Goal: Information Seeking & Learning: Learn about a topic

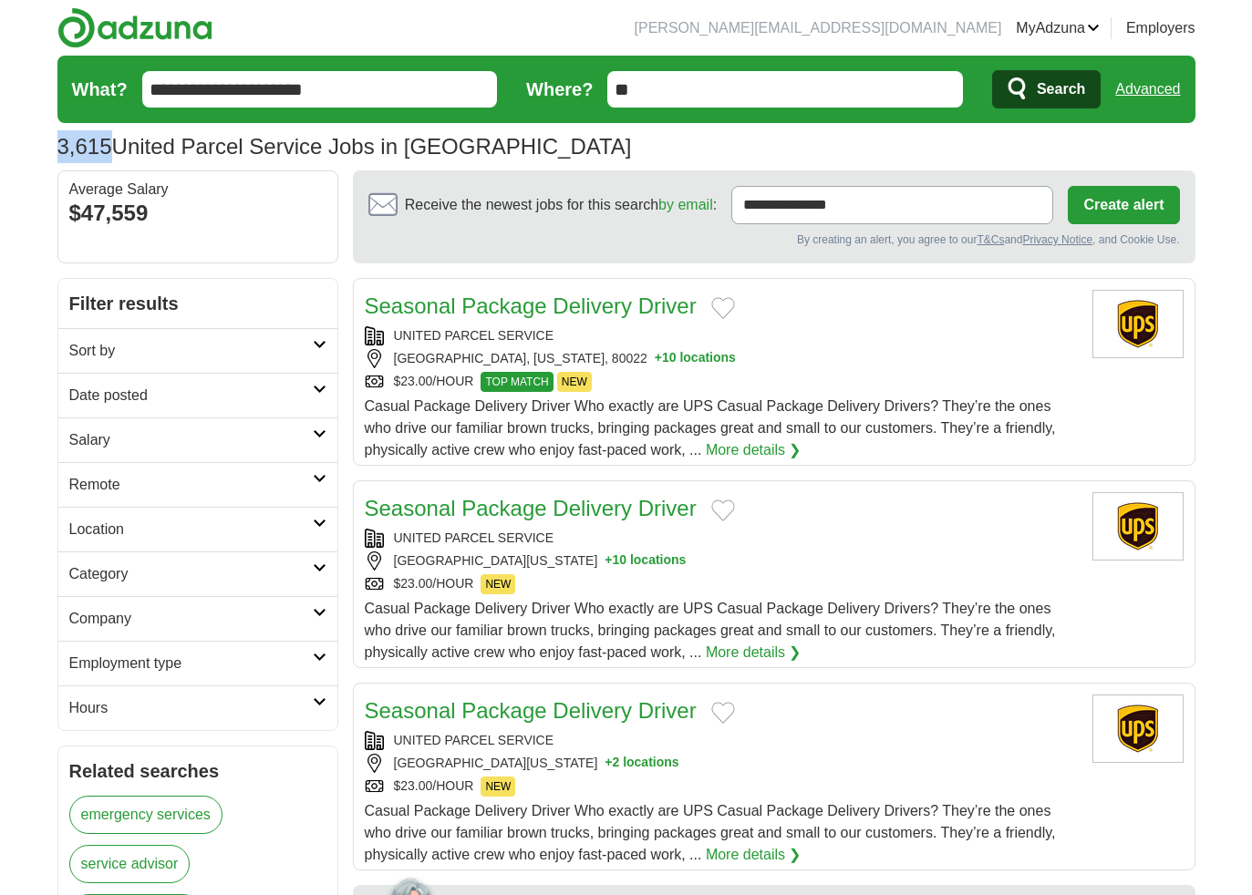
drag, startPoint x: 114, startPoint y: 151, endPoint x: 343, endPoint y: 153, distance: 228.8
click at [57, 147] on h1 "3,615 United Parcel Service Jobs in [GEOGRAPHIC_DATA]" at bounding box center [344, 146] width 574 height 25
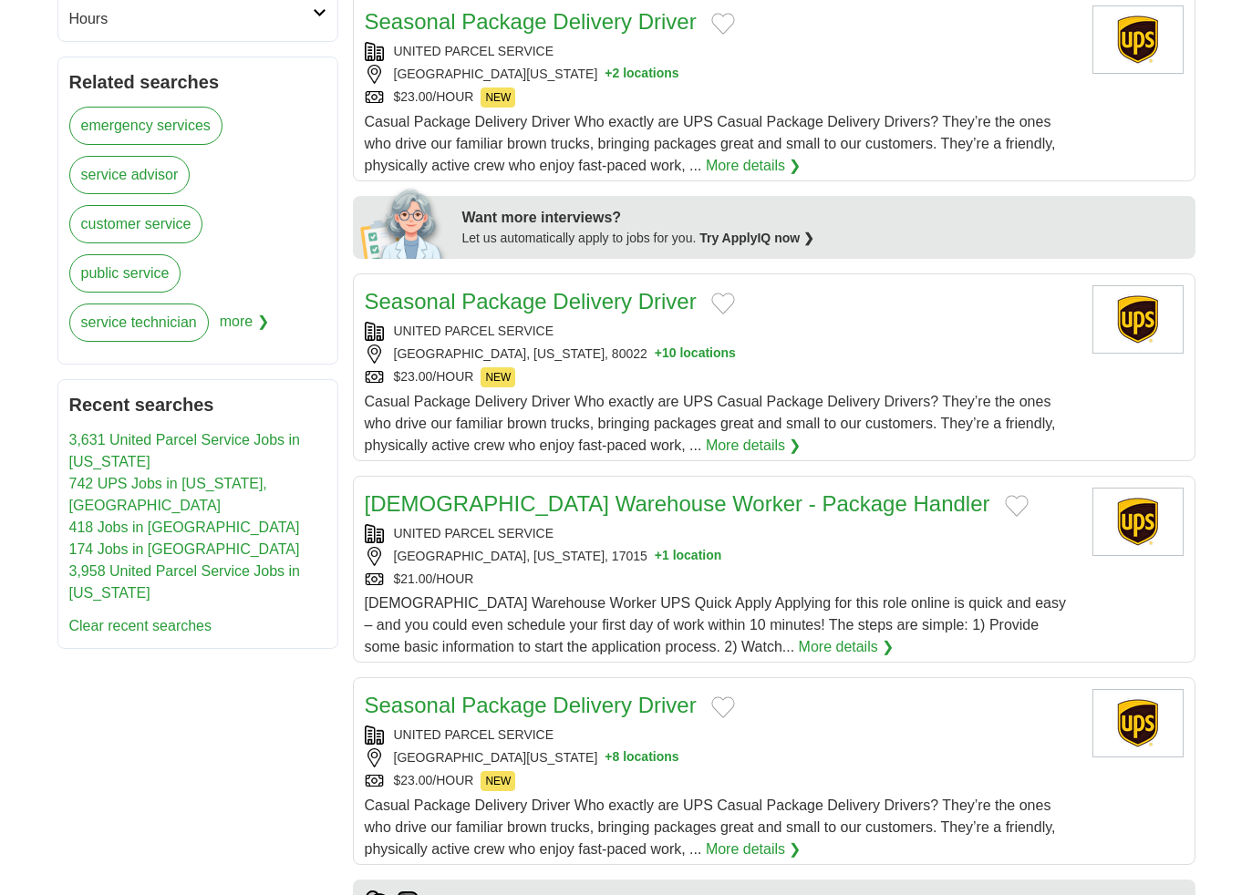
scroll to position [688, 0]
click at [492, 304] on link "Seasonal Package Delivery Driver" at bounding box center [531, 302] width 332 height 25
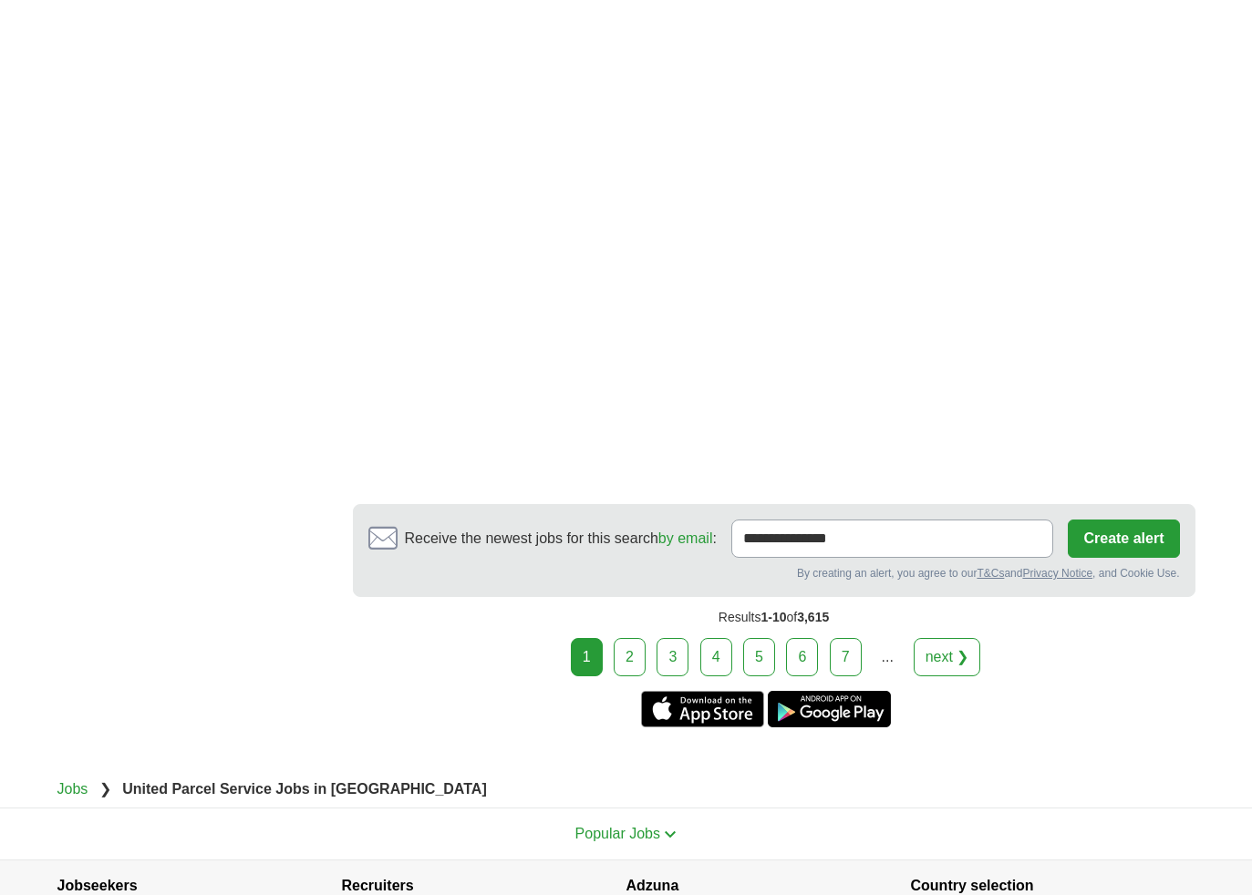
scroll to position [2706, 0]
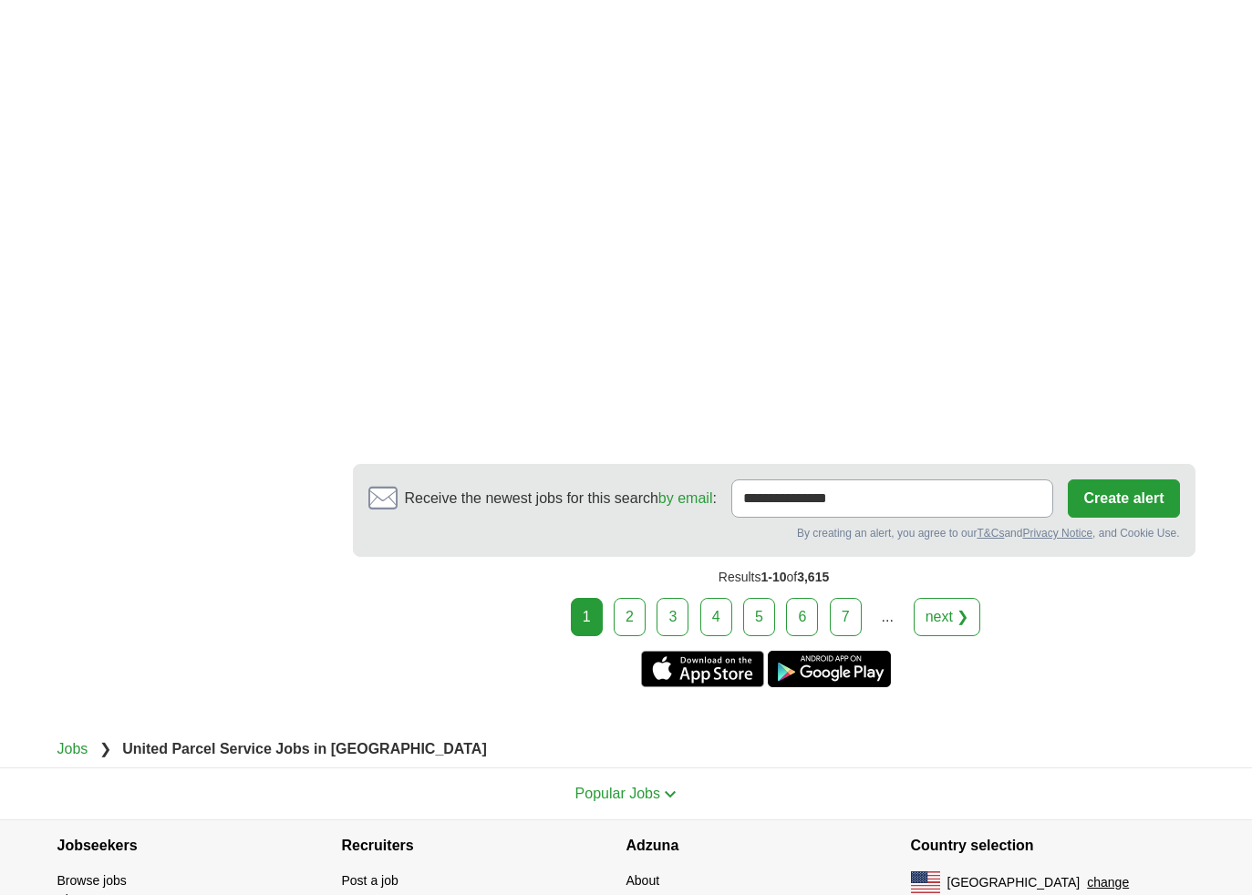
click at [752, 606] on link "5" at bounding box center [759, 617] width 32 height 38
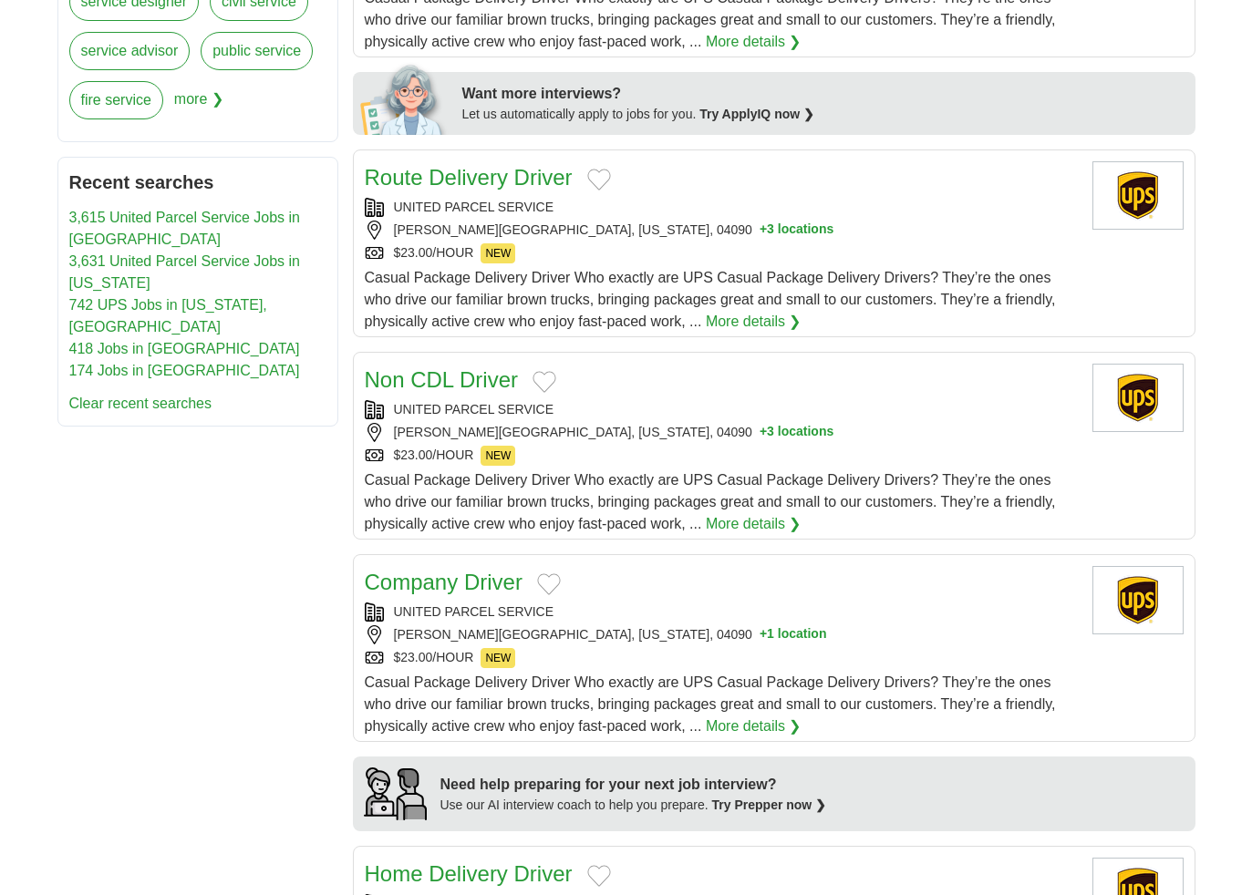
scroll to position [815, 0]
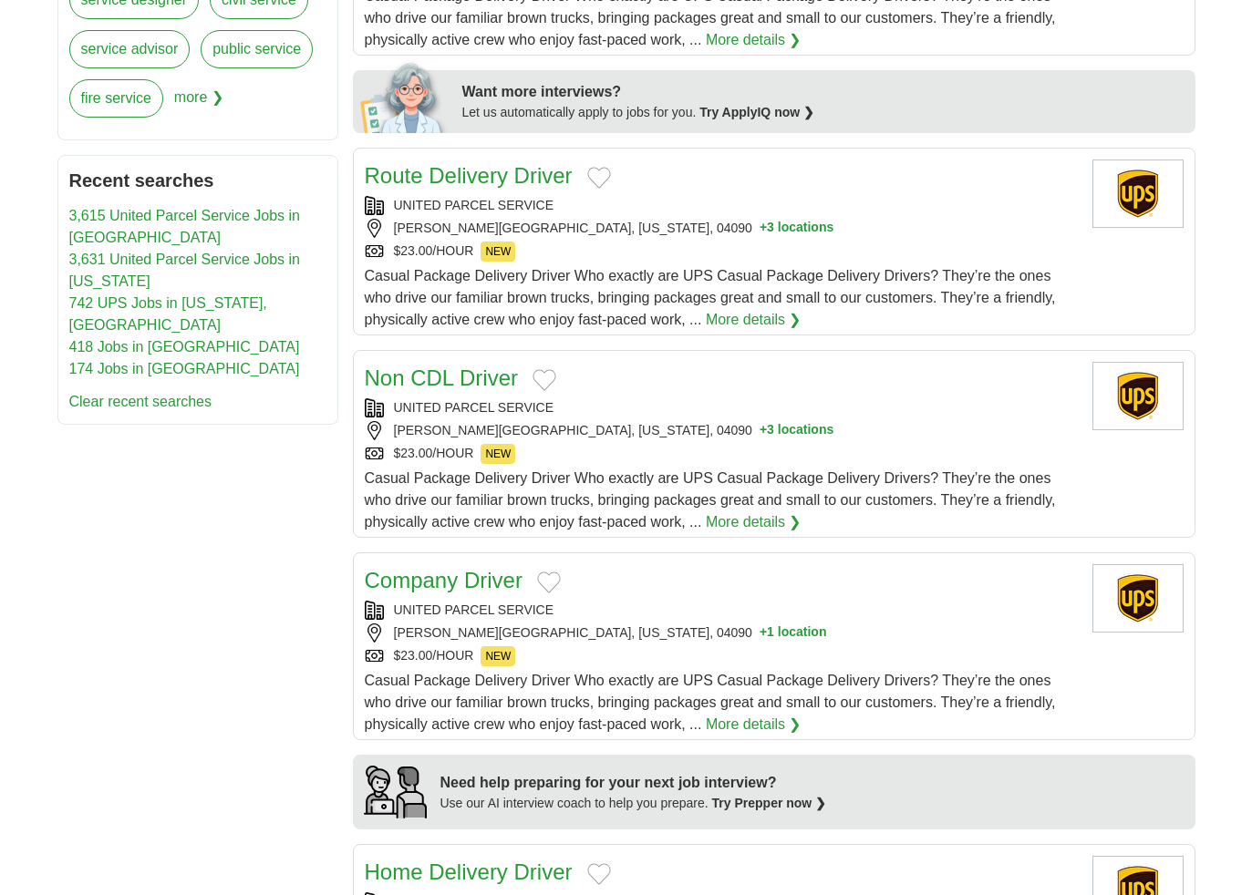
click at [405, 588] on link "Company Driver" at bounding box center [444, 580] width 158 height 25
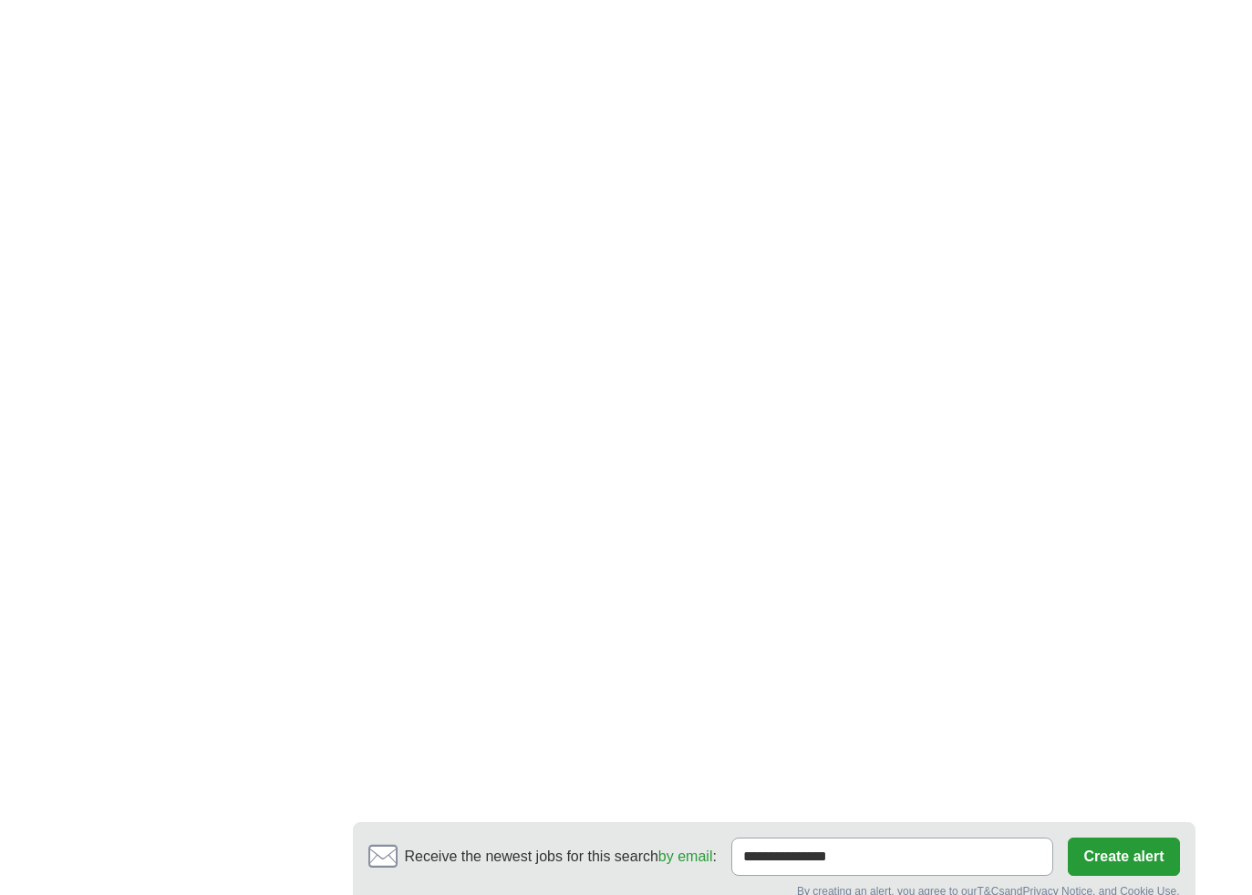
scroll to position [3133, 0]
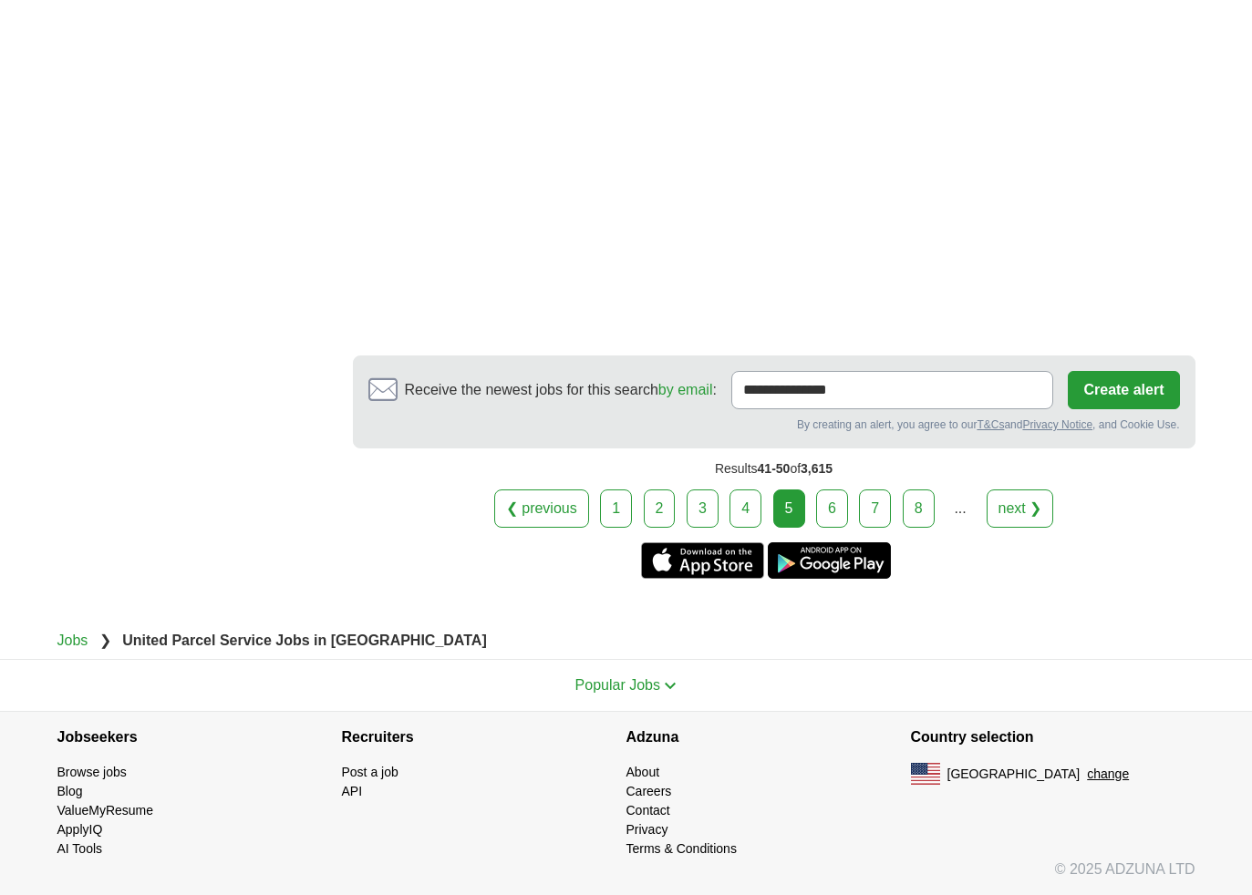
click at [903, 507] on link "8" at bounding box center [919, 509] width 32 height 38
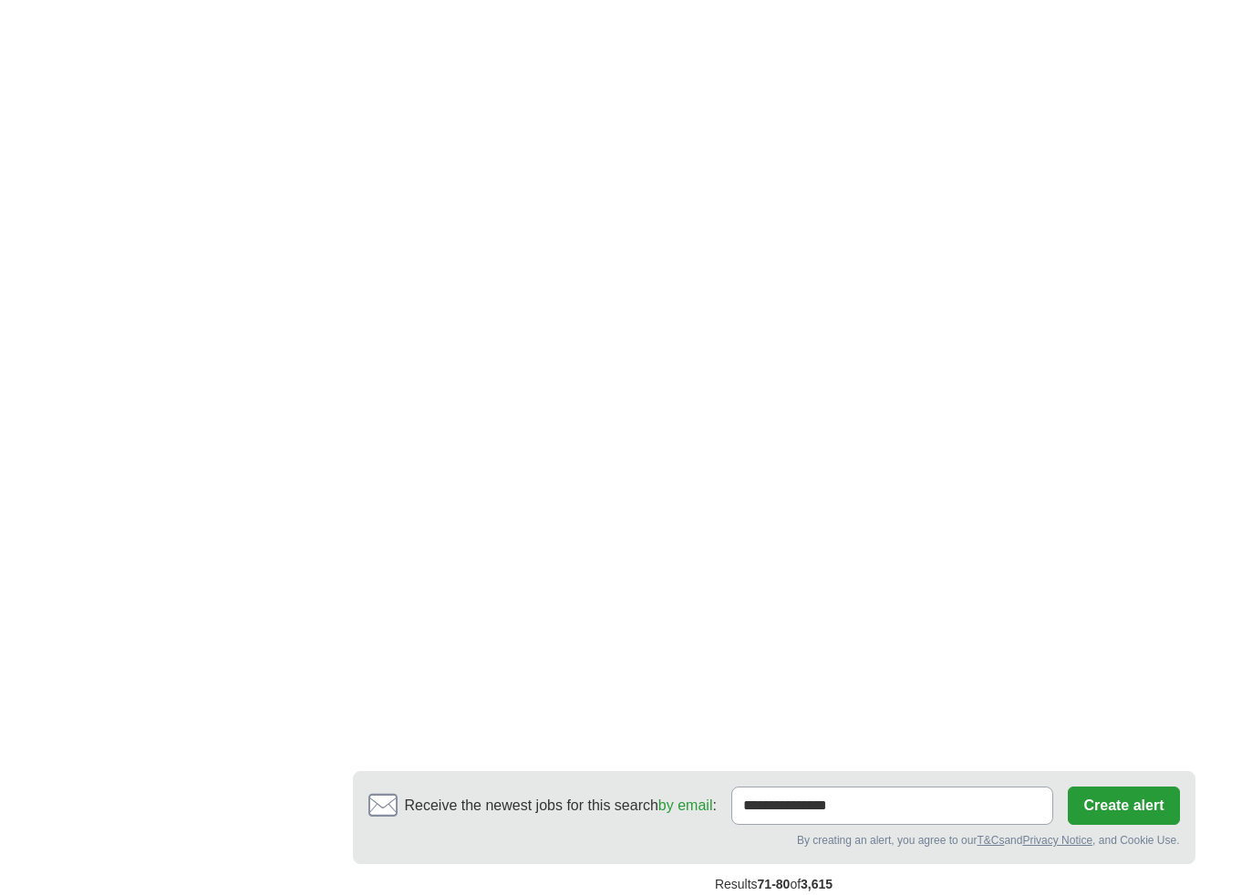
scroll to position [2925, 0]
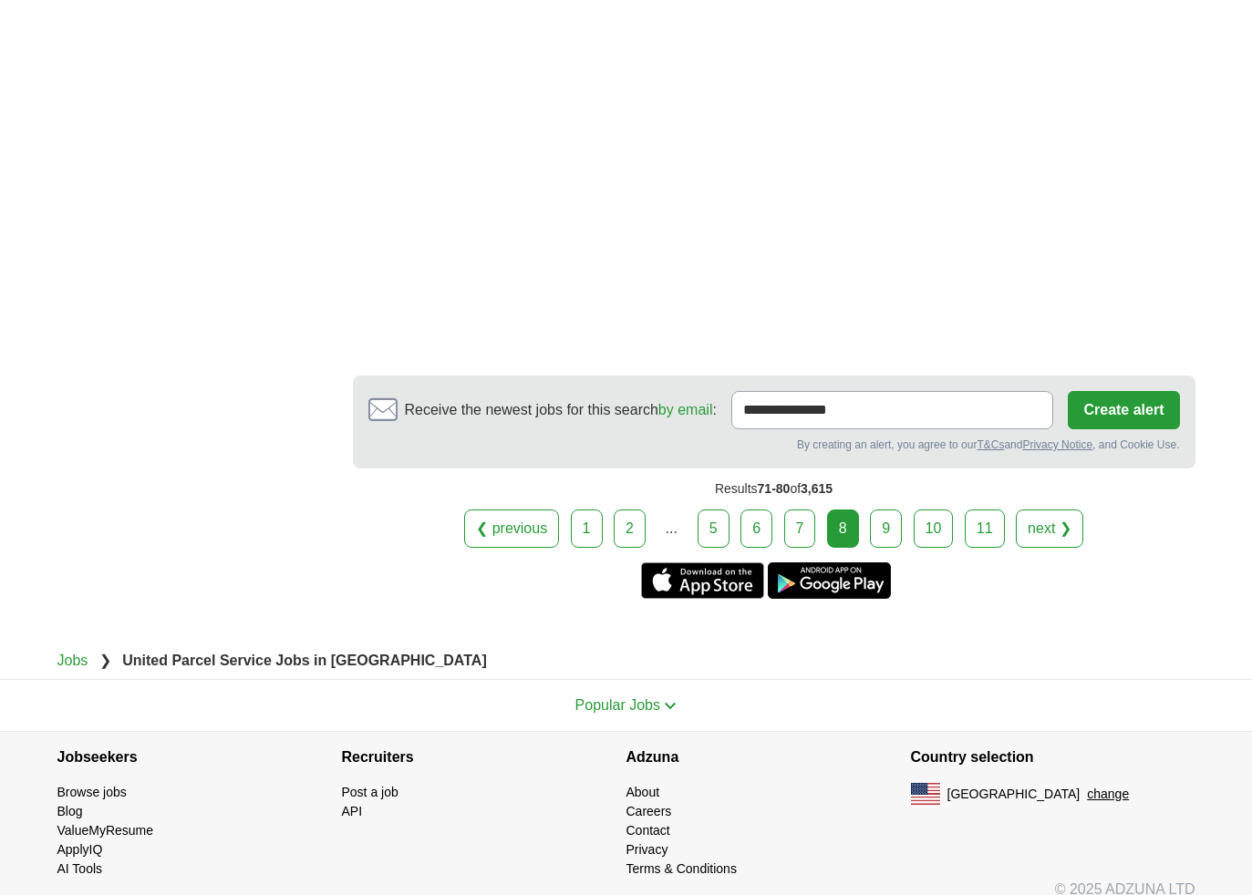
click at [890, 511] on link "9" at bounding box center [886, 529] width 32 height 38
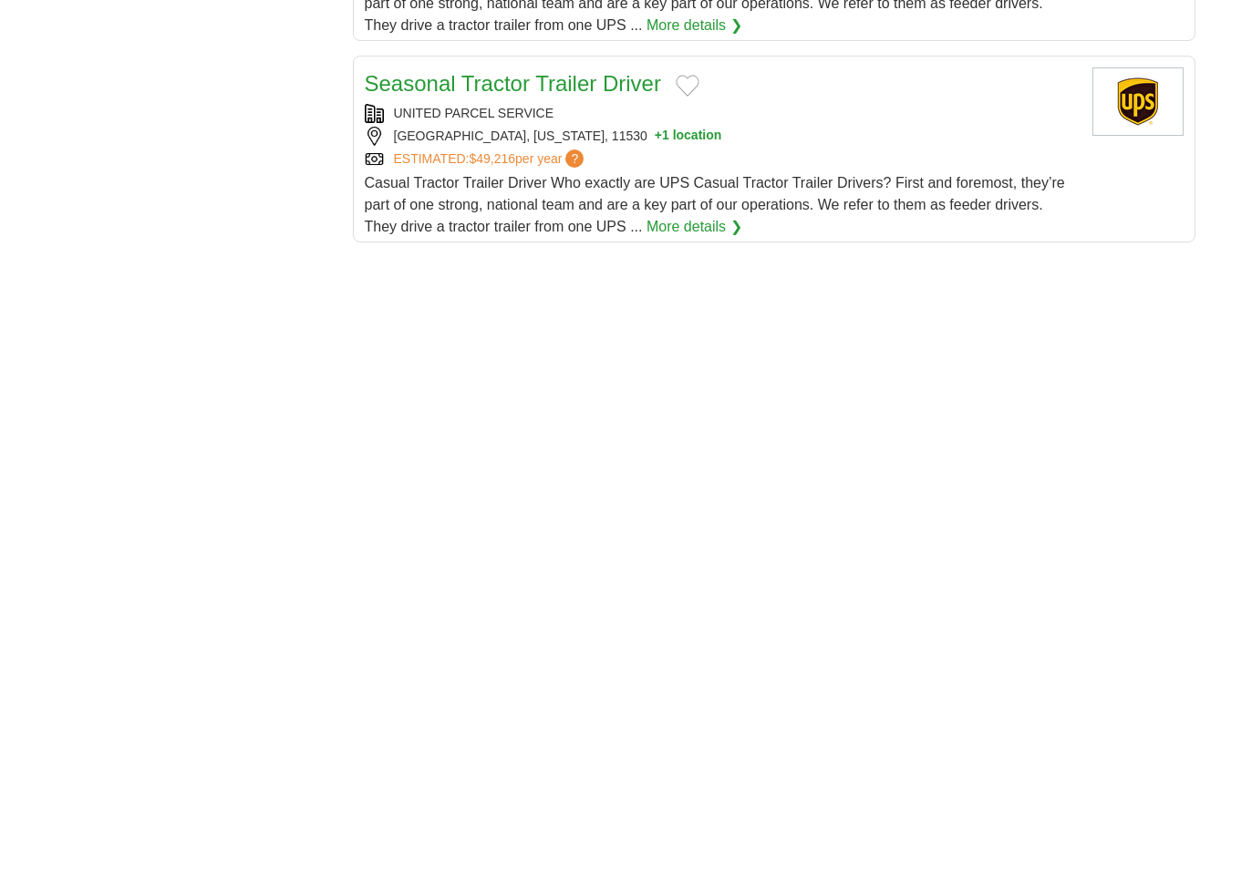
scroll to position [2135, 0]
